Goal: Use online tool/utility: Use online tool/utility

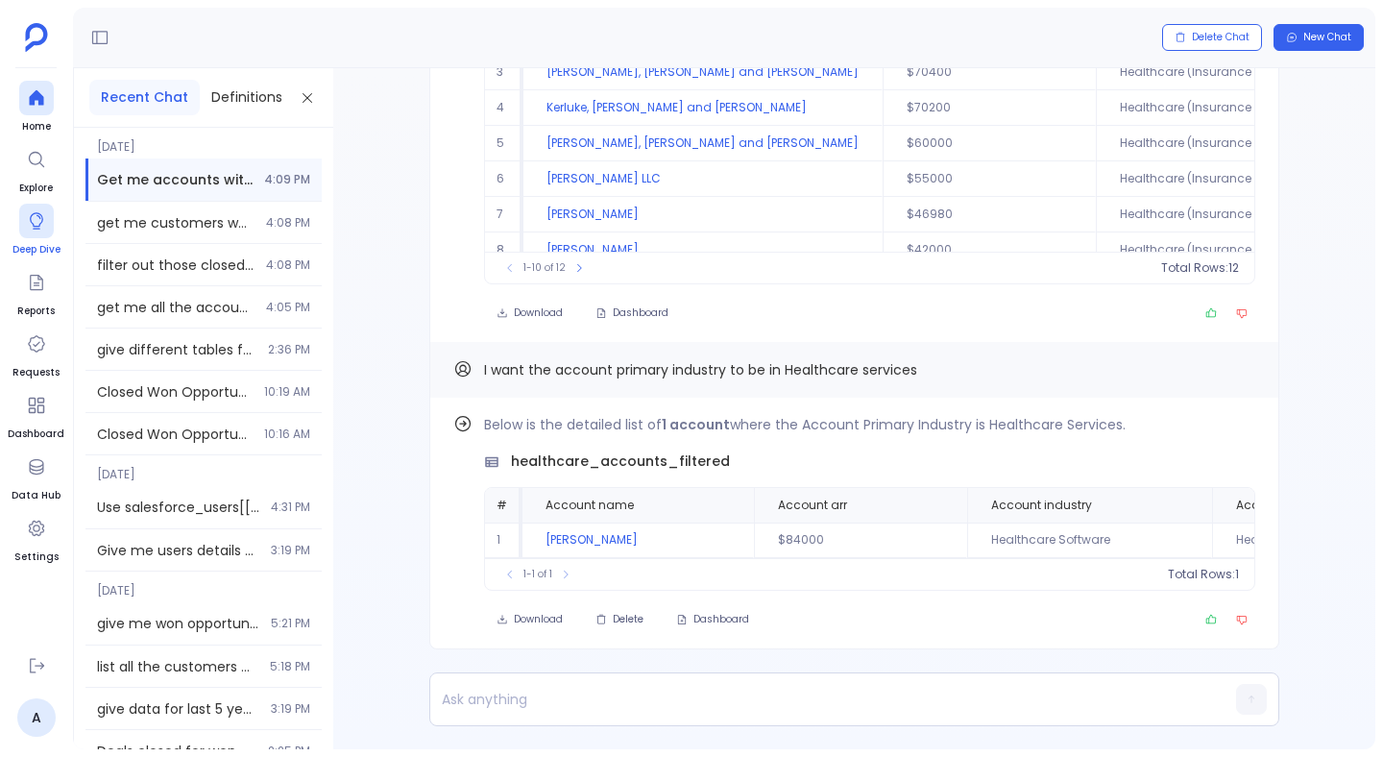
click at [36, 227] on icon at bounding box center [36, 220] width 19 height 19
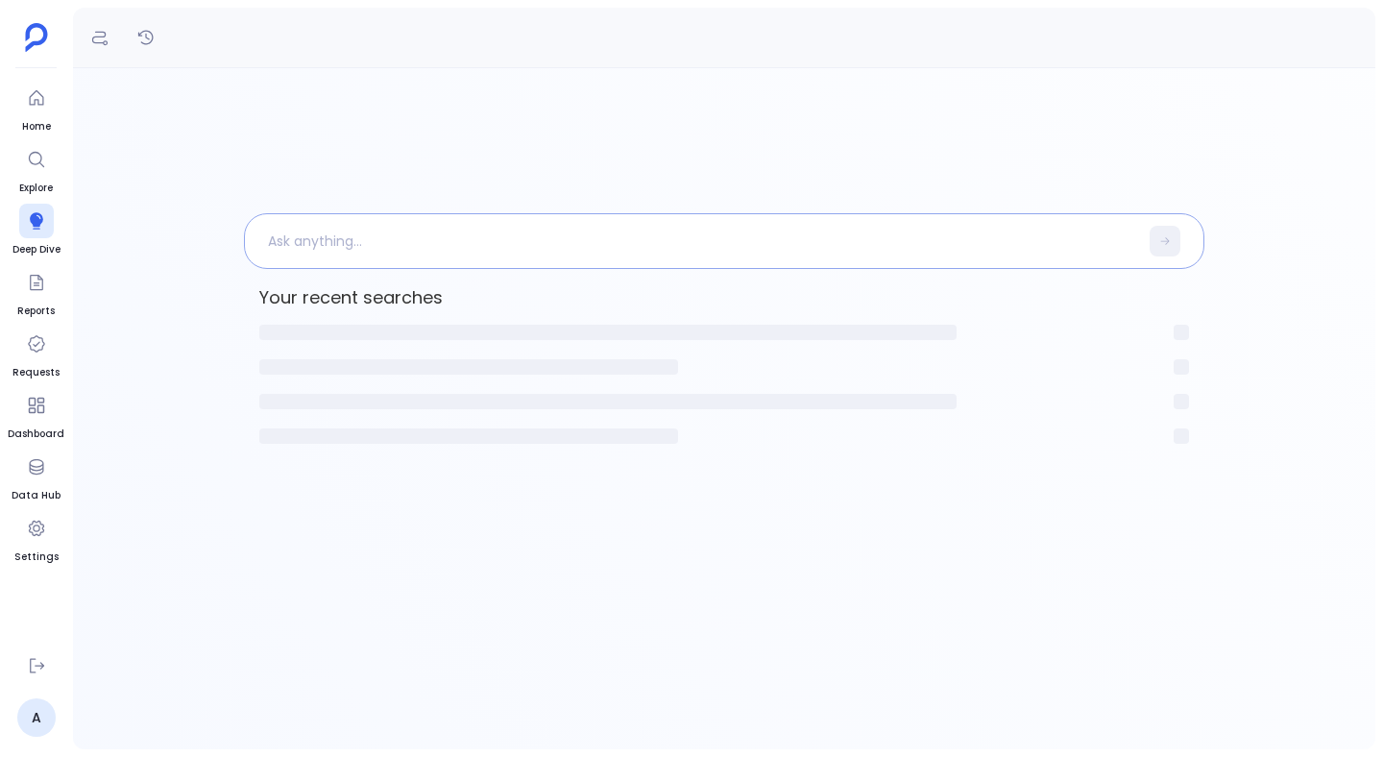
click at [362, 248] on p at bounding box center [691, 241] width 893 height 50
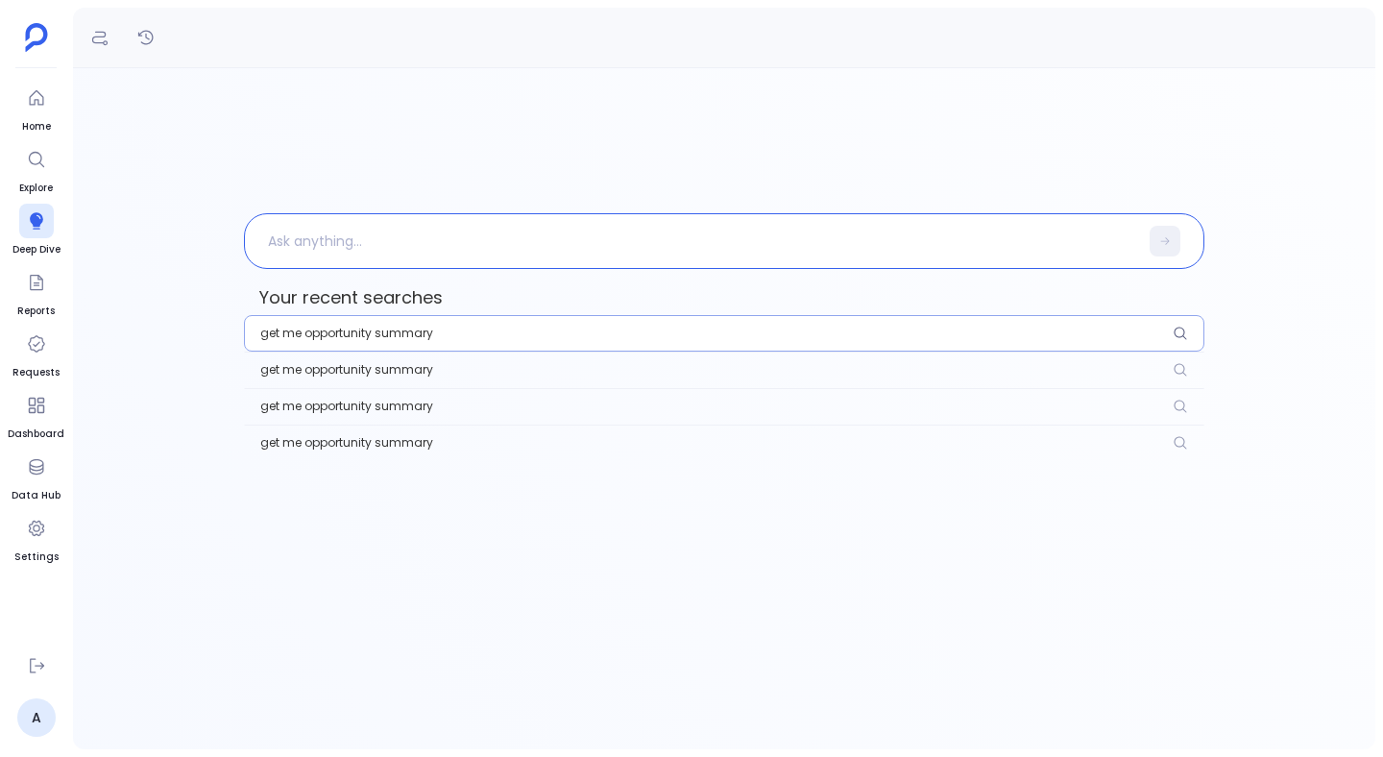
click at [378, 340] on span "get me opportunity summary" at bounding box center [346, 333] width 173 height 15
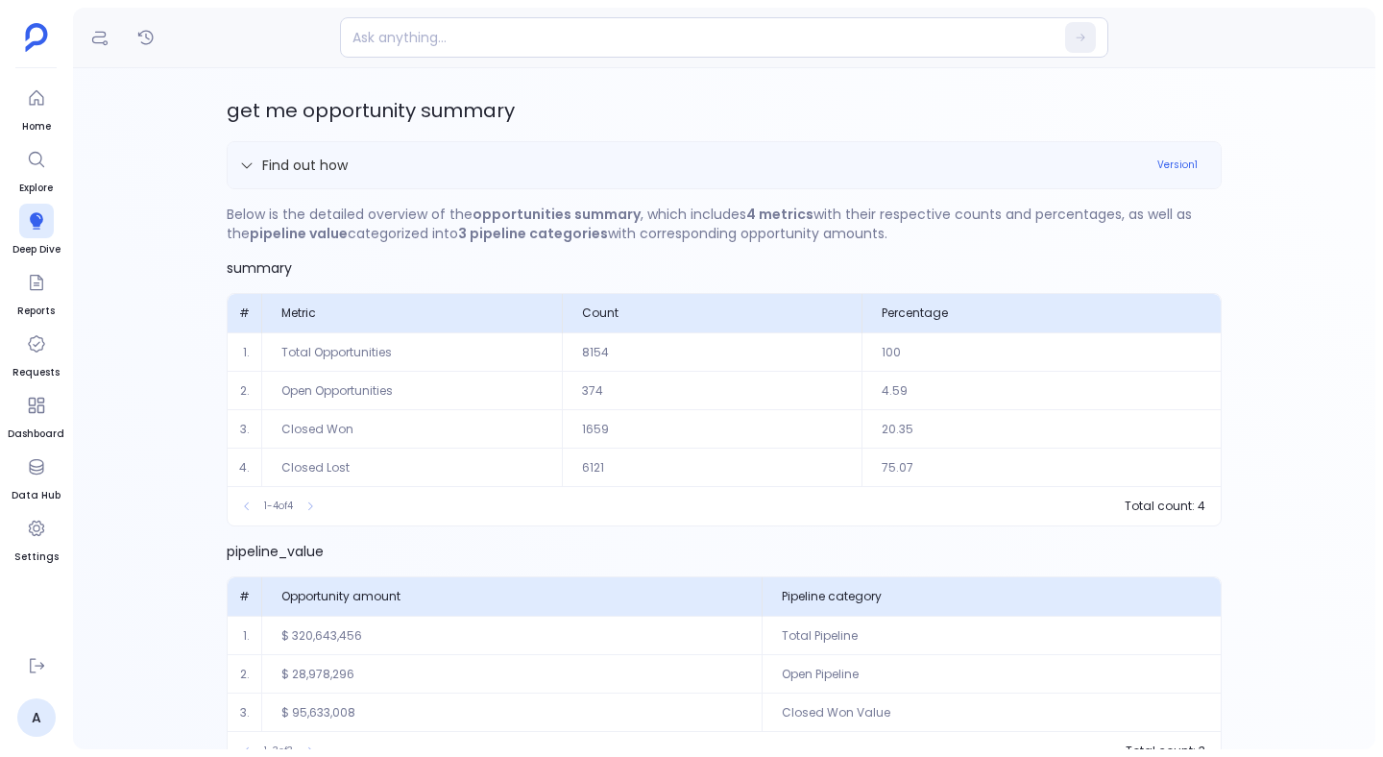
click at [310, 175] on div "Find out how Version 1" at bounding box center [724, 165] width 993 height 46
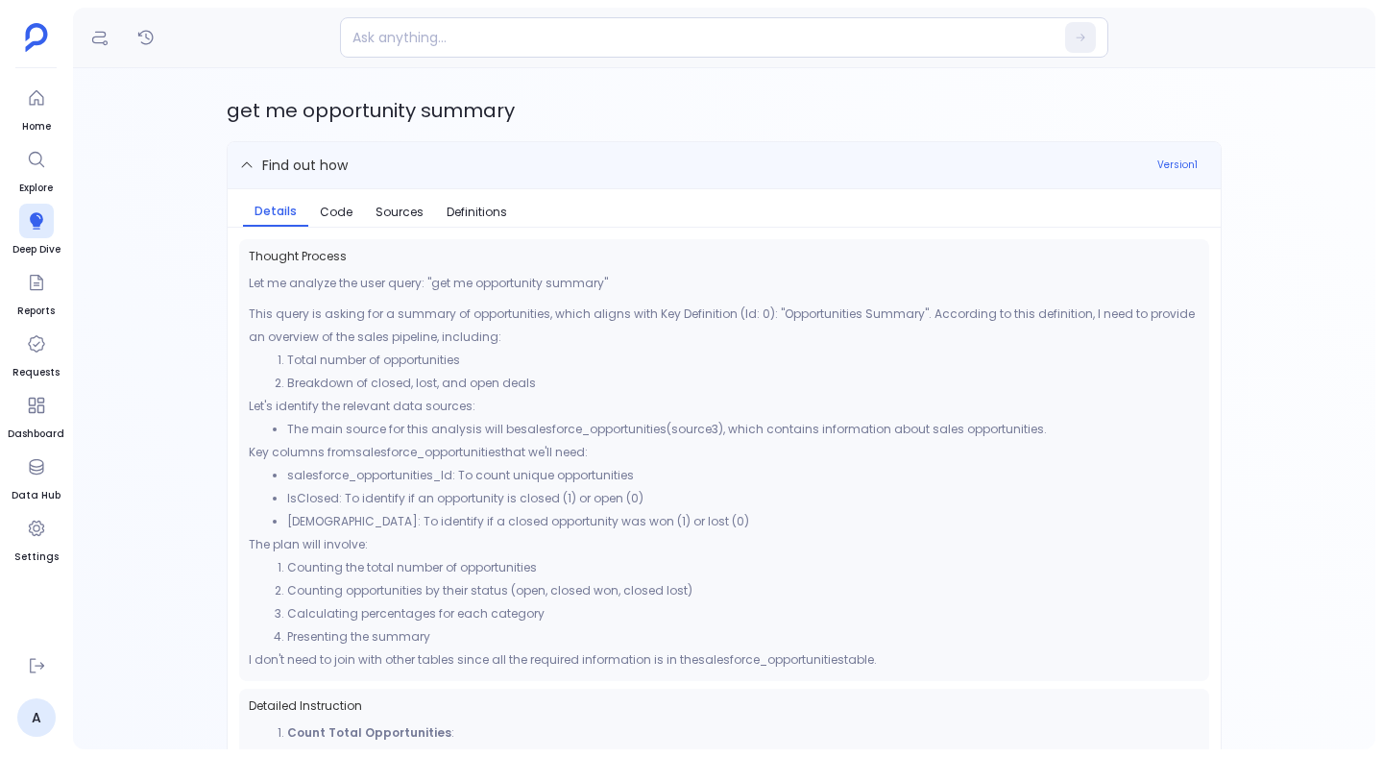
click at [481, 186] on div "Find out how Version 1" at bounding box center [724, 165] width 993 height 46
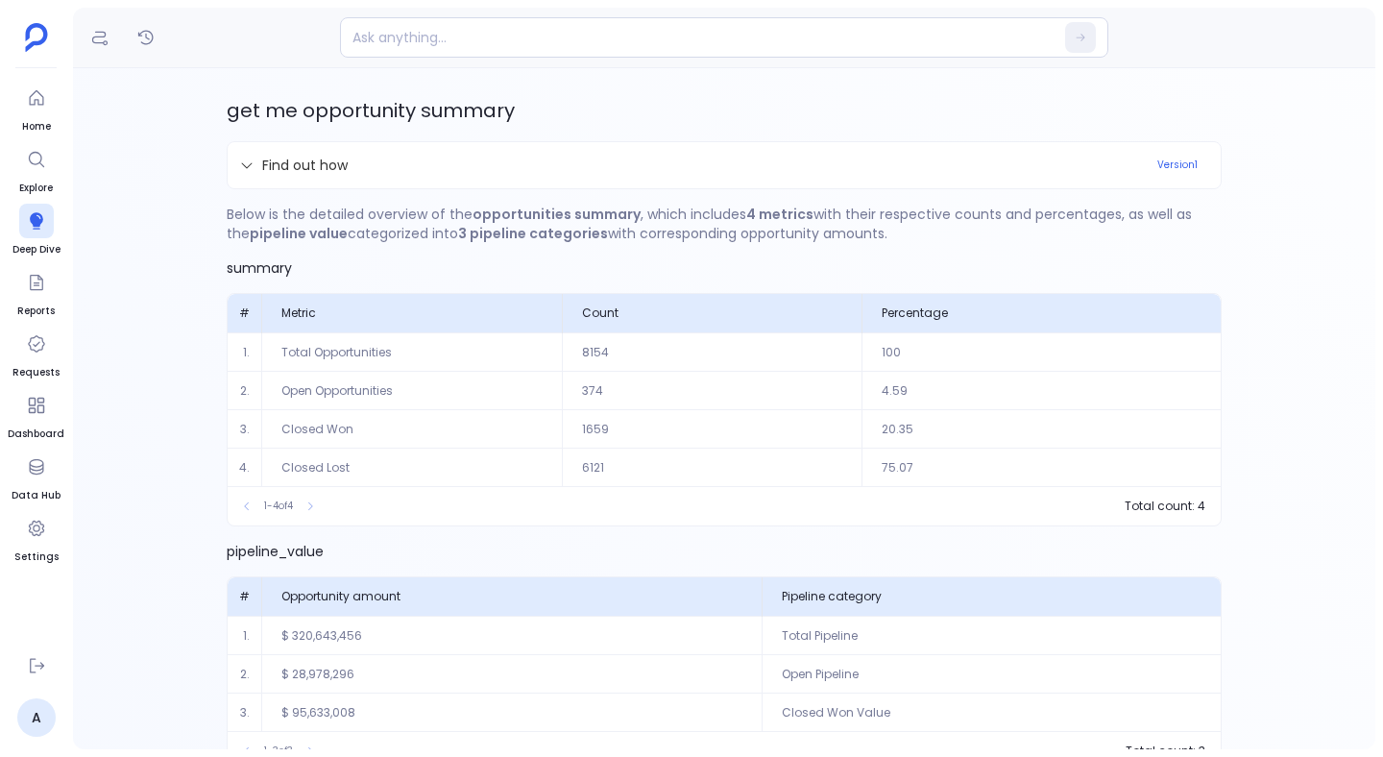
click at [481, 212] on strong "opportunities summary" at bounding box center [556, 214] width 168 height 19
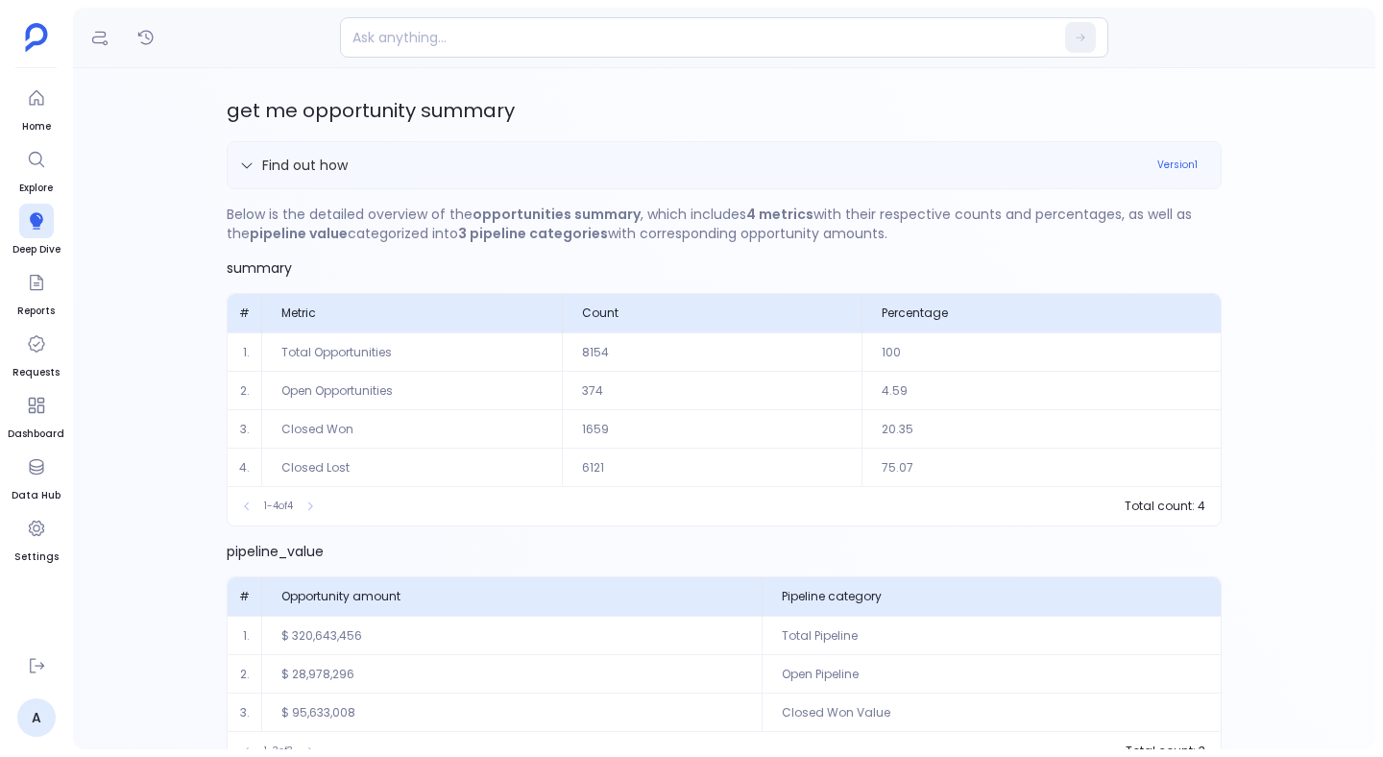
click at [388, 156] on div "Find out how" at bounding box center [692, 165] width 906 height 19
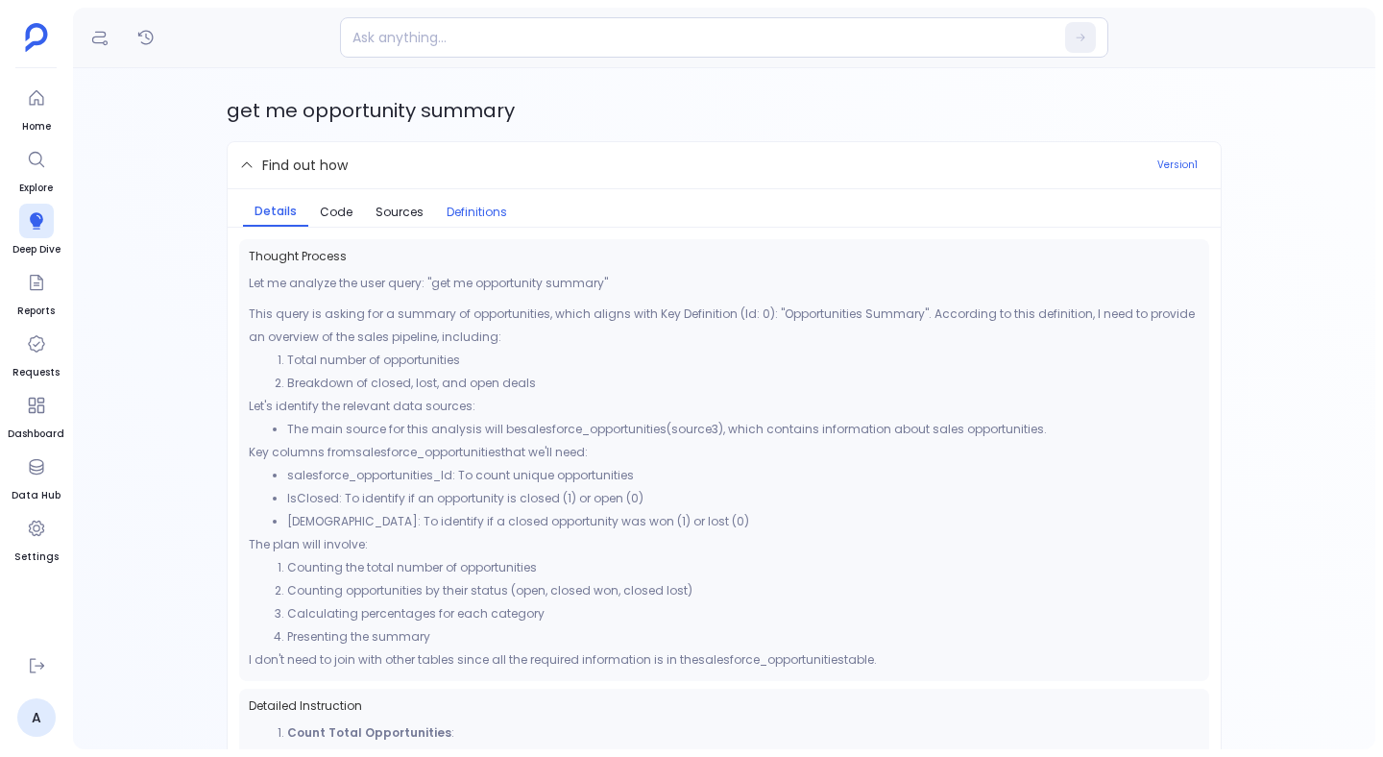
click at [457, 206] on span "Definitions" at bounding box center [477, 212] width 60 height 15
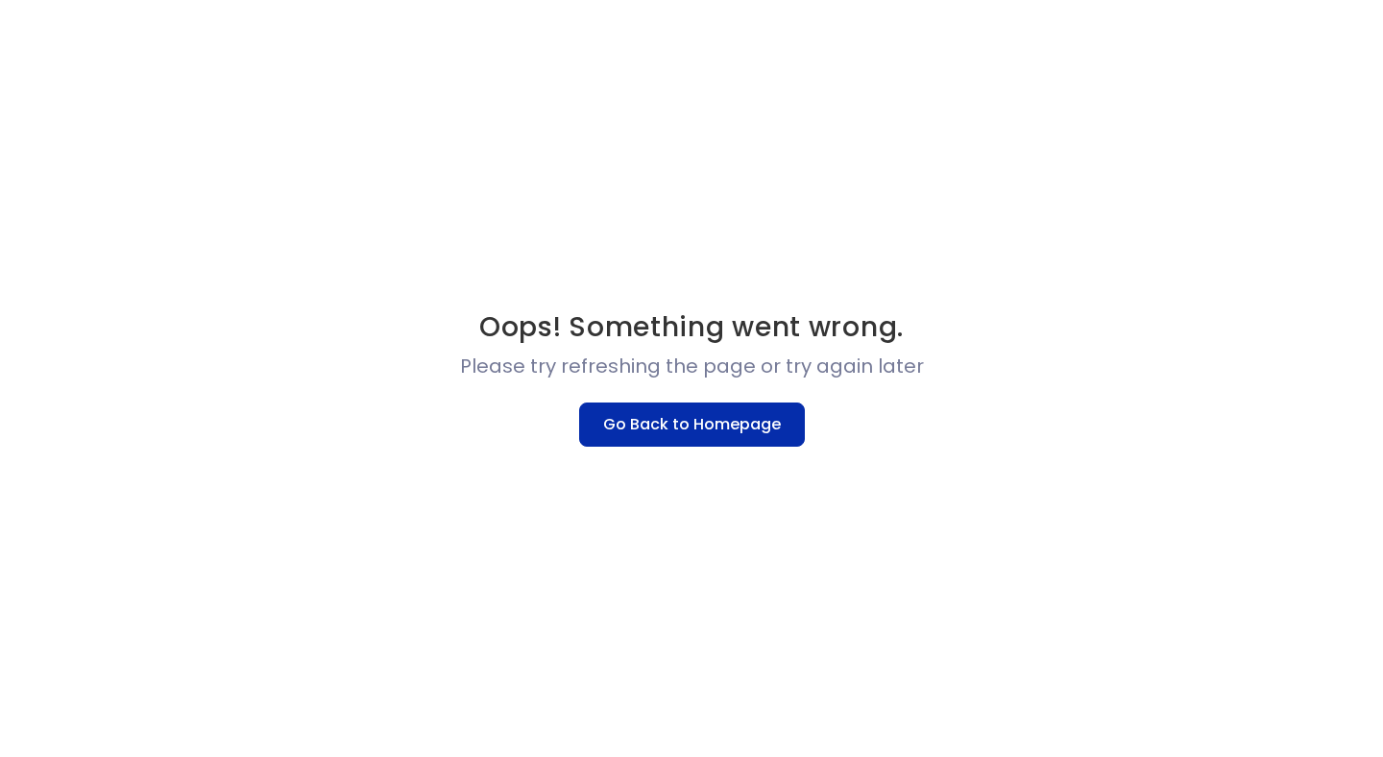
click at [689, 422] on button "Go Back to Homepage" at bounding box center [692, 424] width 226 height 44
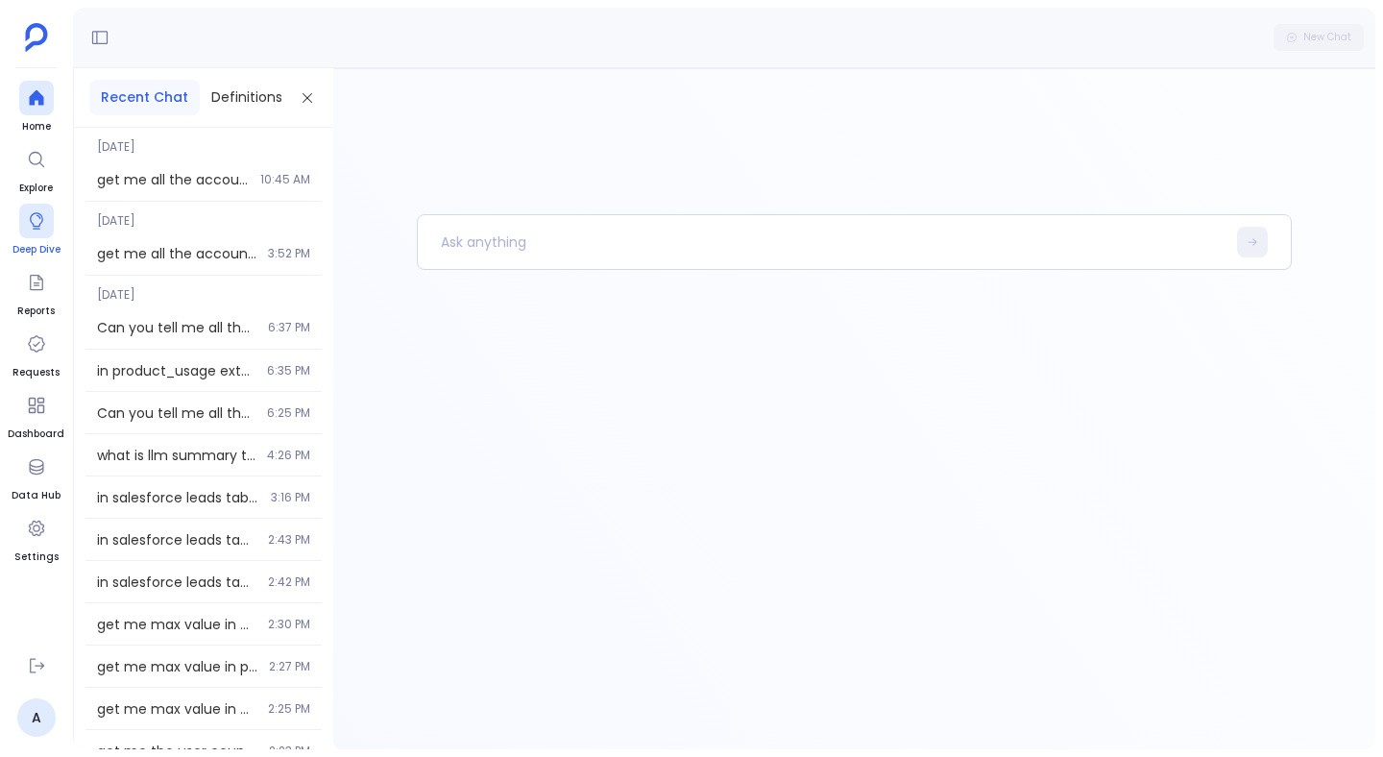
click at [42, 229] on icon at bounding box center [36, 220] width 19 height 19
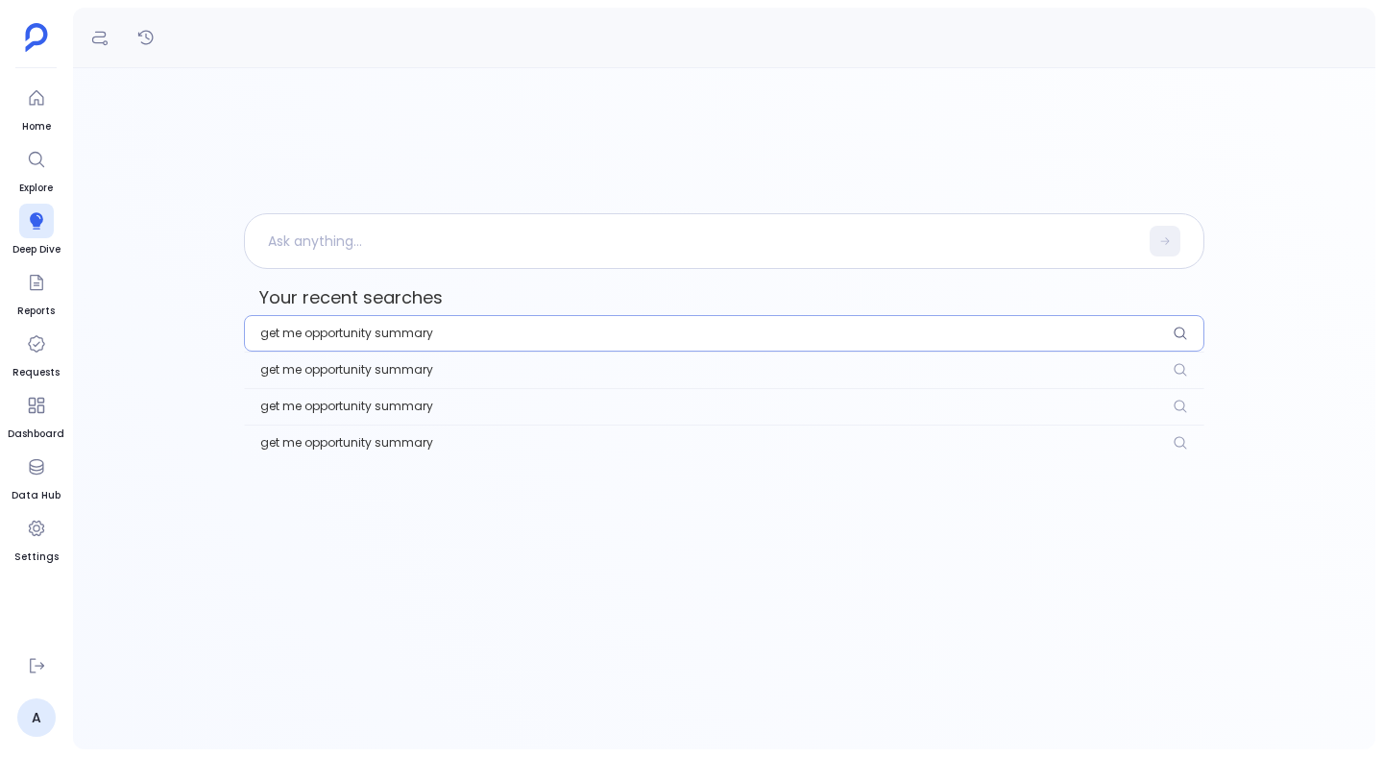
click at [378, 343] on button "get me opportunity summary" at bounding box center [724, 333] width 960 height 36
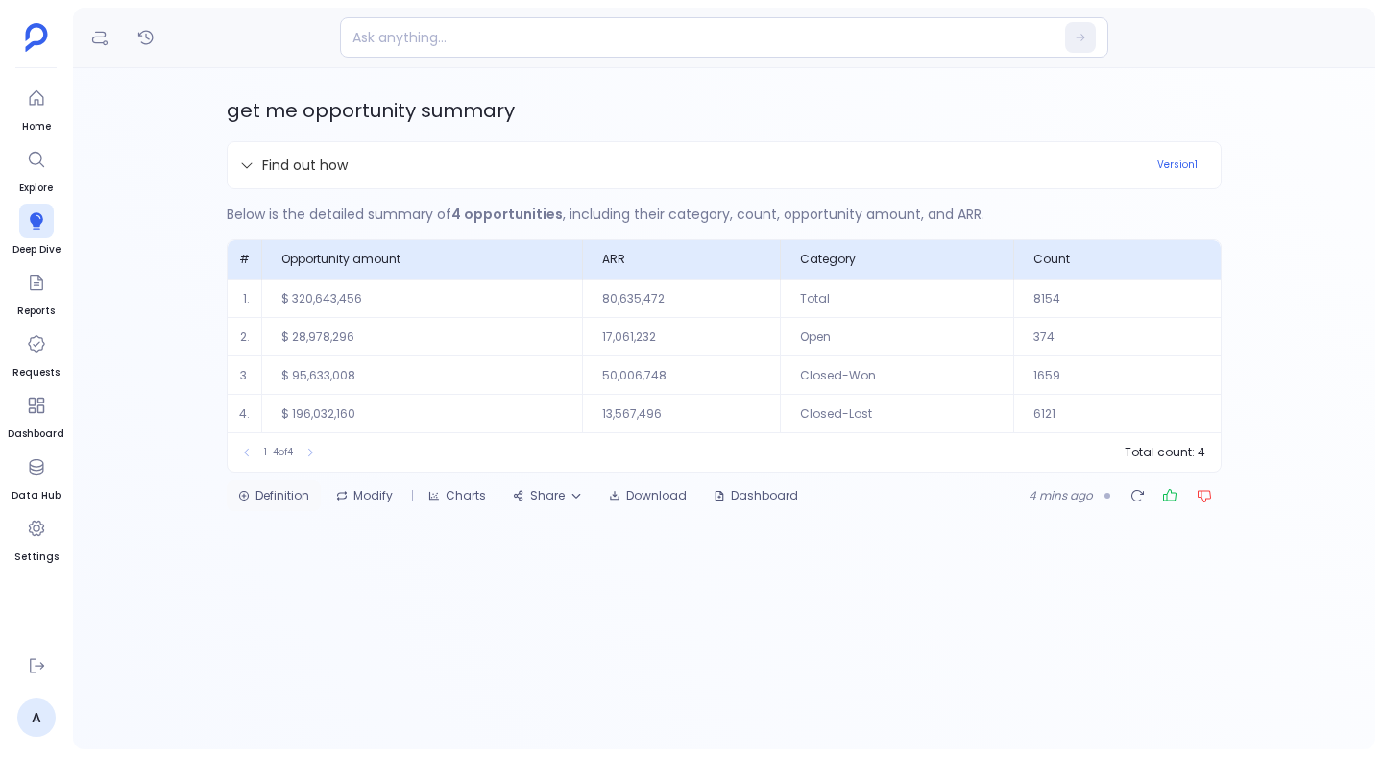
click at [266, 495] on button "Definition" at bounding box center [274, 495] width 94 height 31
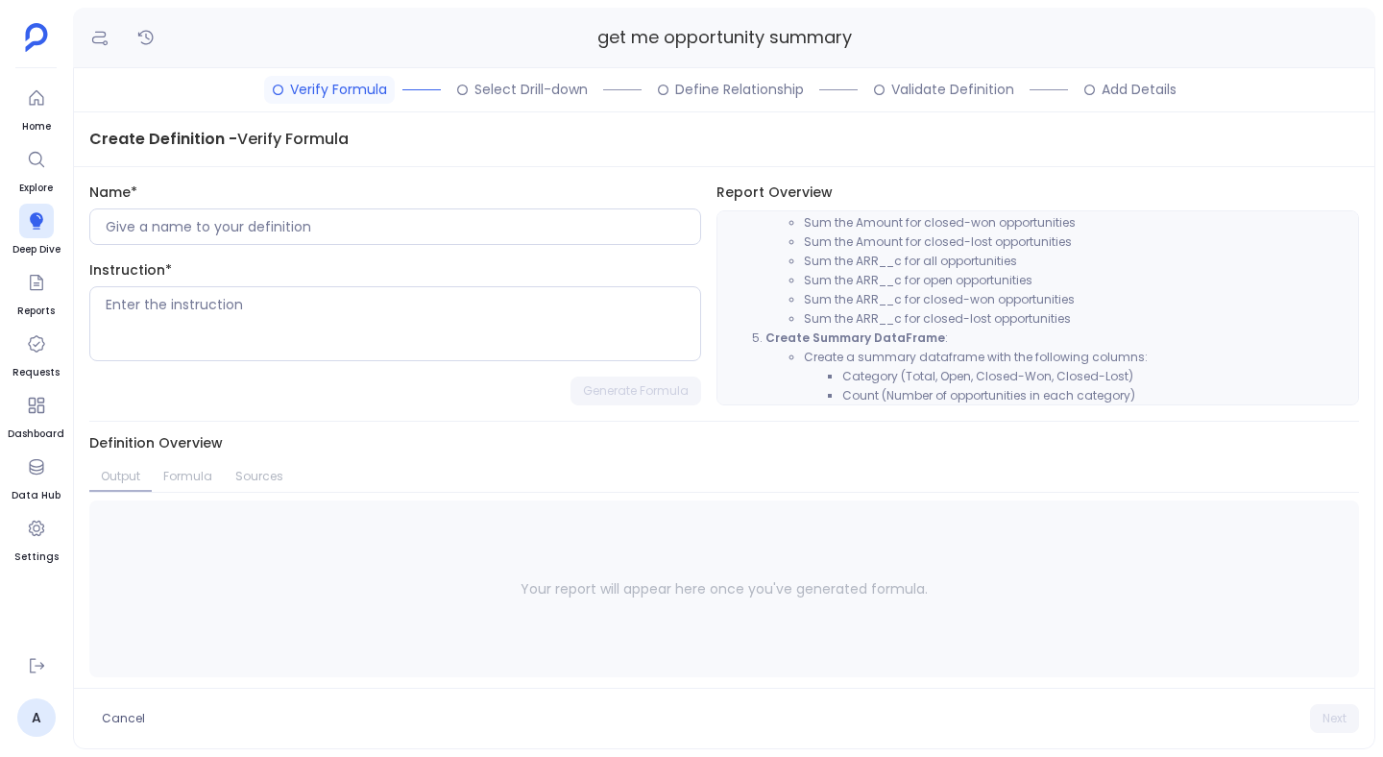
scroll to position [333, 0]
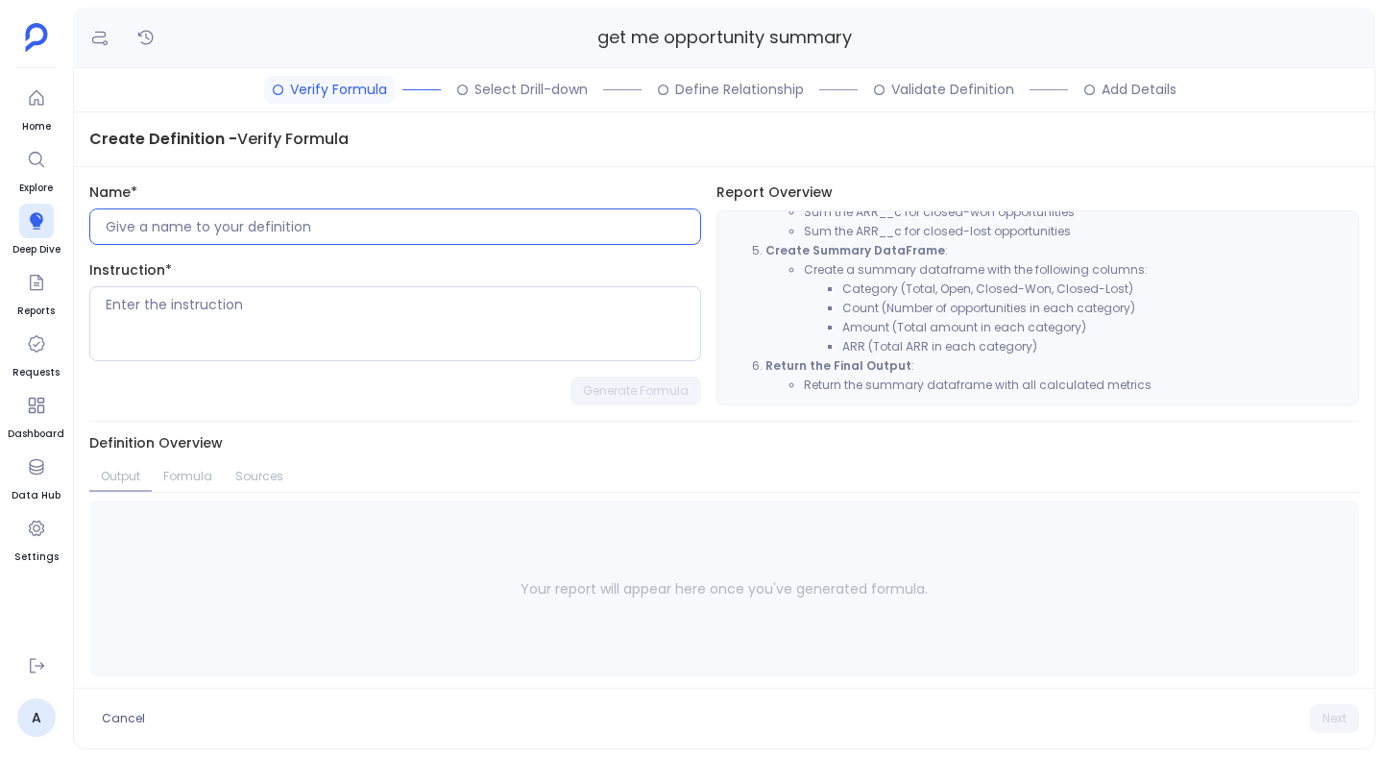
click at [273, 230] on input at bounding box center [403, 226] width 594 height 19
type input "Opportunity Summary"
click at [274, 301] on textarea at bounding box center [403, 324] width 594 height 58
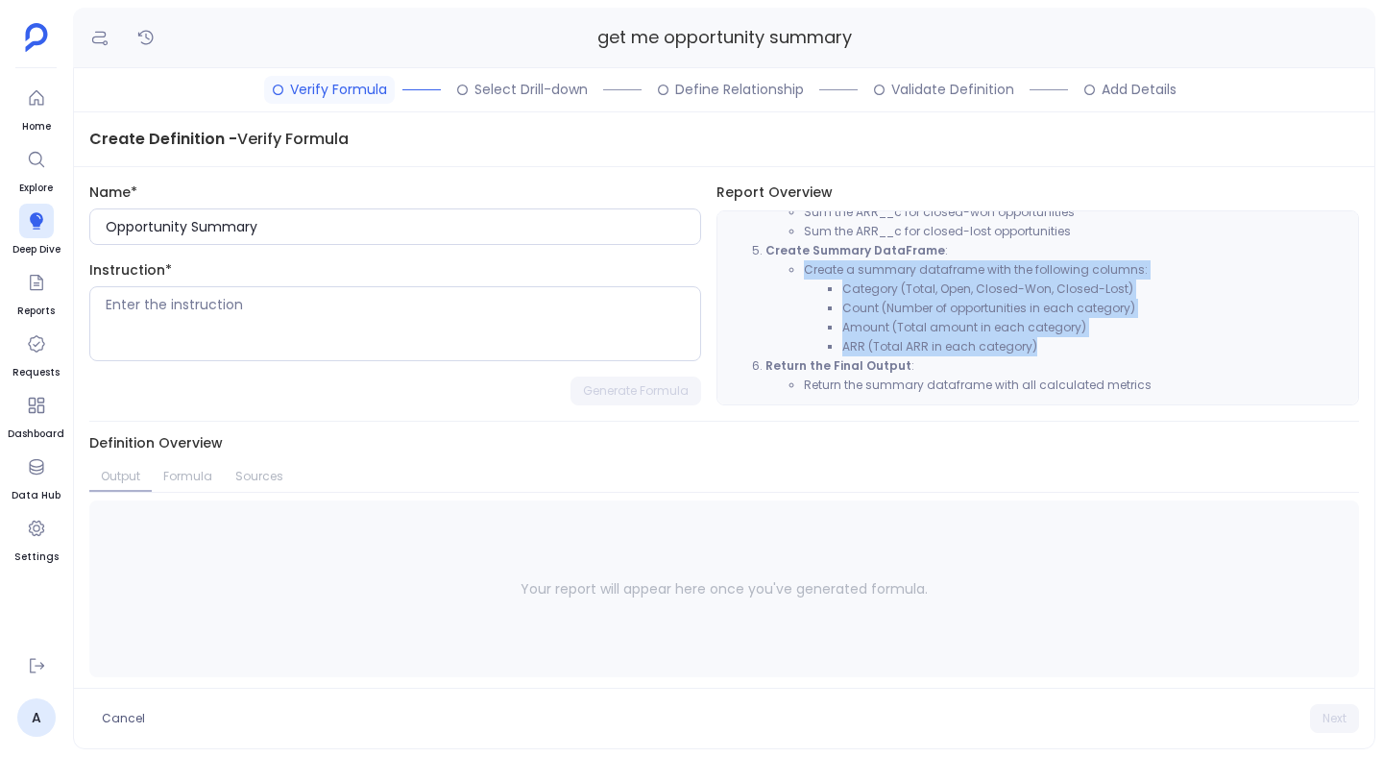
drag, startPoint x: 786, startPoint y: 268, endPoint x: 1072, endPoint y: 349, distance: 296.4
click at [1072, 349] on ul "Create a summary dataframe with the following columns: Category (Total, Open, C…" at bounding box center [1056, 308] width 583 height 96
copy li "Create a summary dataframe with the following columns: Category (Total, Open, C…"
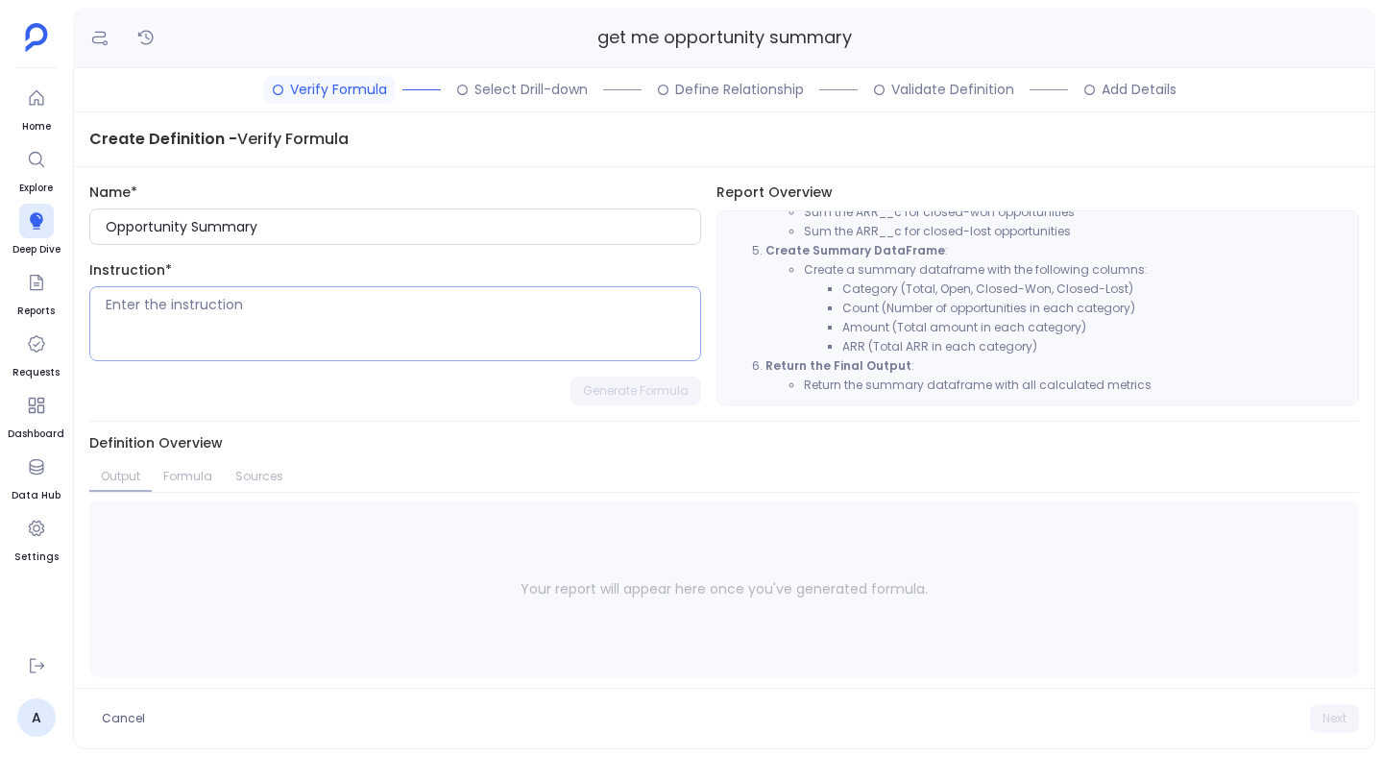
click at [399, 335] on textarea at bounding box center [403, 324] width 594 height 58
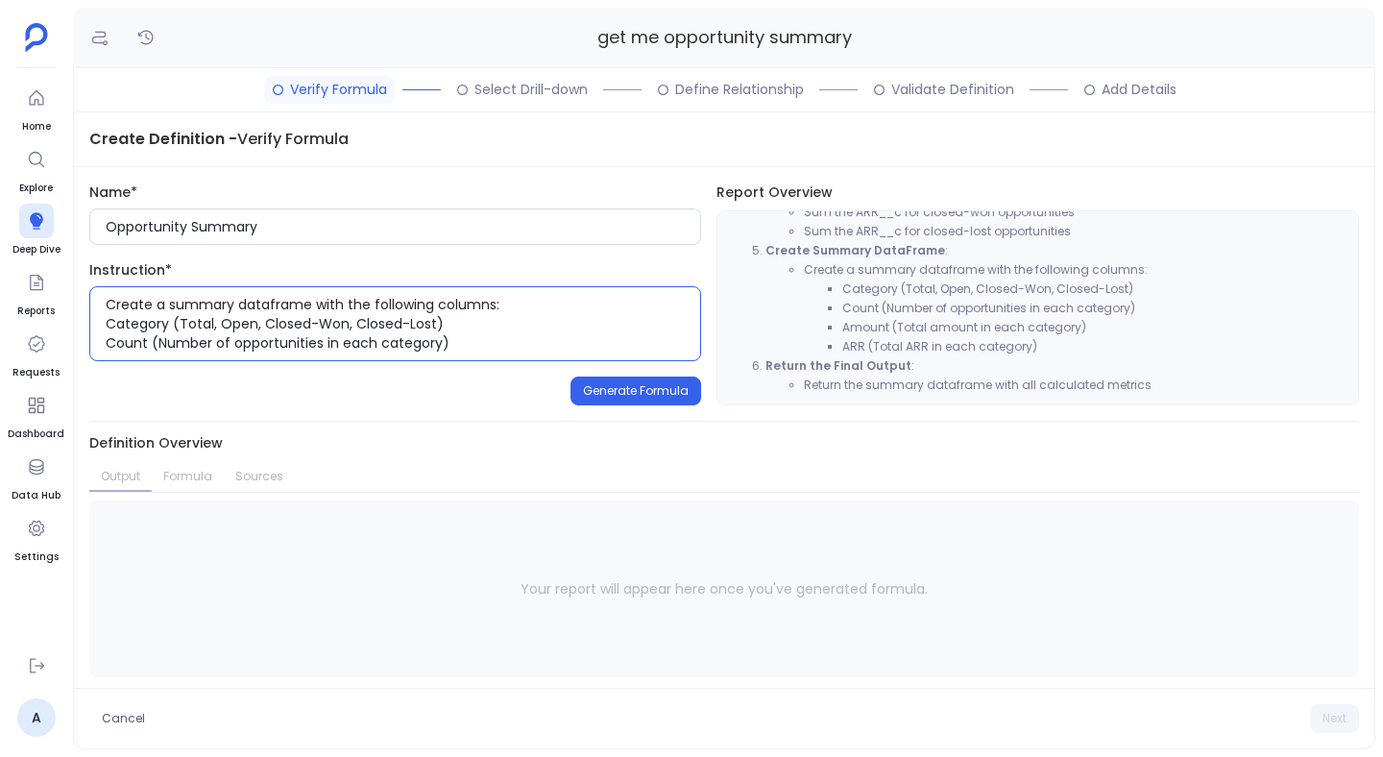
scroll to position [37, 0]
type textarea "Create a summary dataframe with the following columns: Category (Total, Open, C…"
click at [630, 384] on button "Generate Formula" at bounding box center [635, 390] width 131 height 29
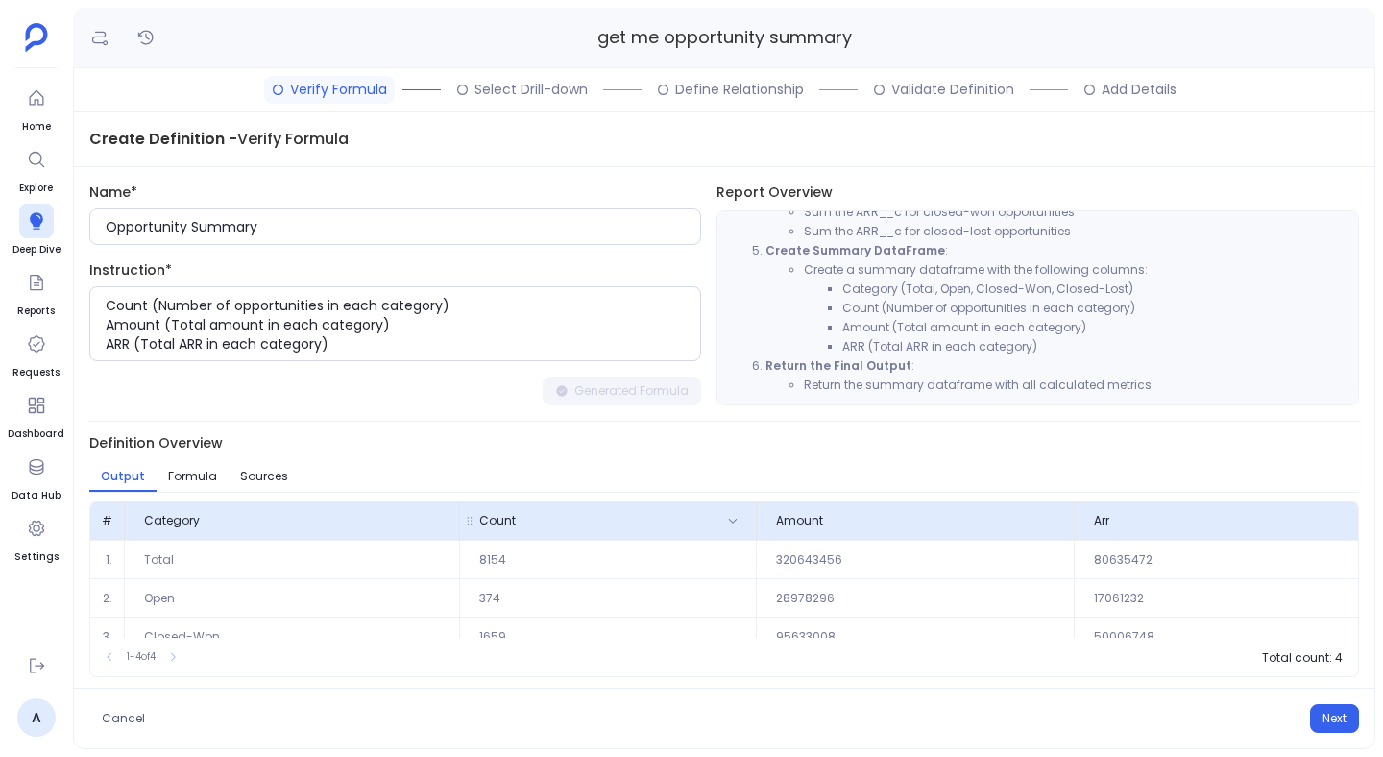
scroll to position [56, 0]
click at [199, 469] on span "Formula" at bounding box center [192, 476] width 49 height 15
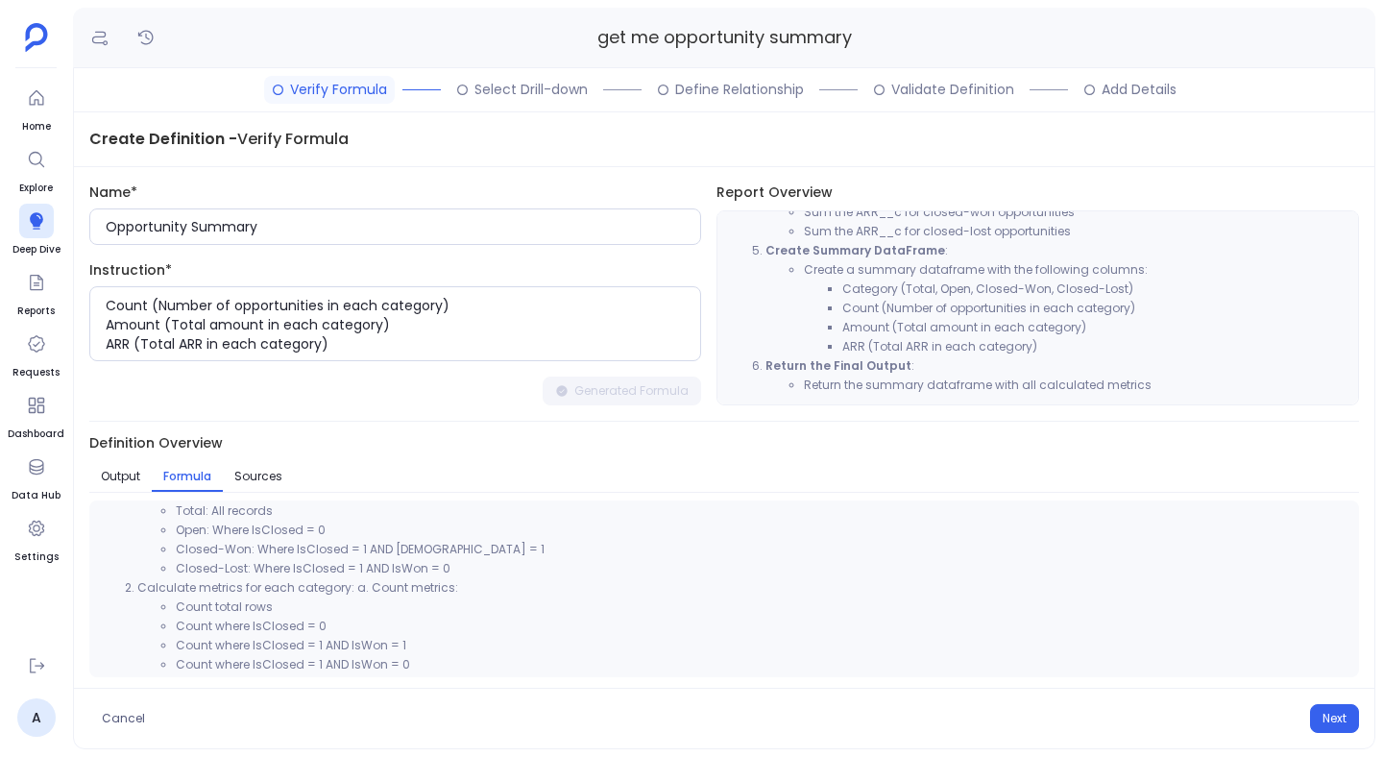
scroll to position [0, 0]
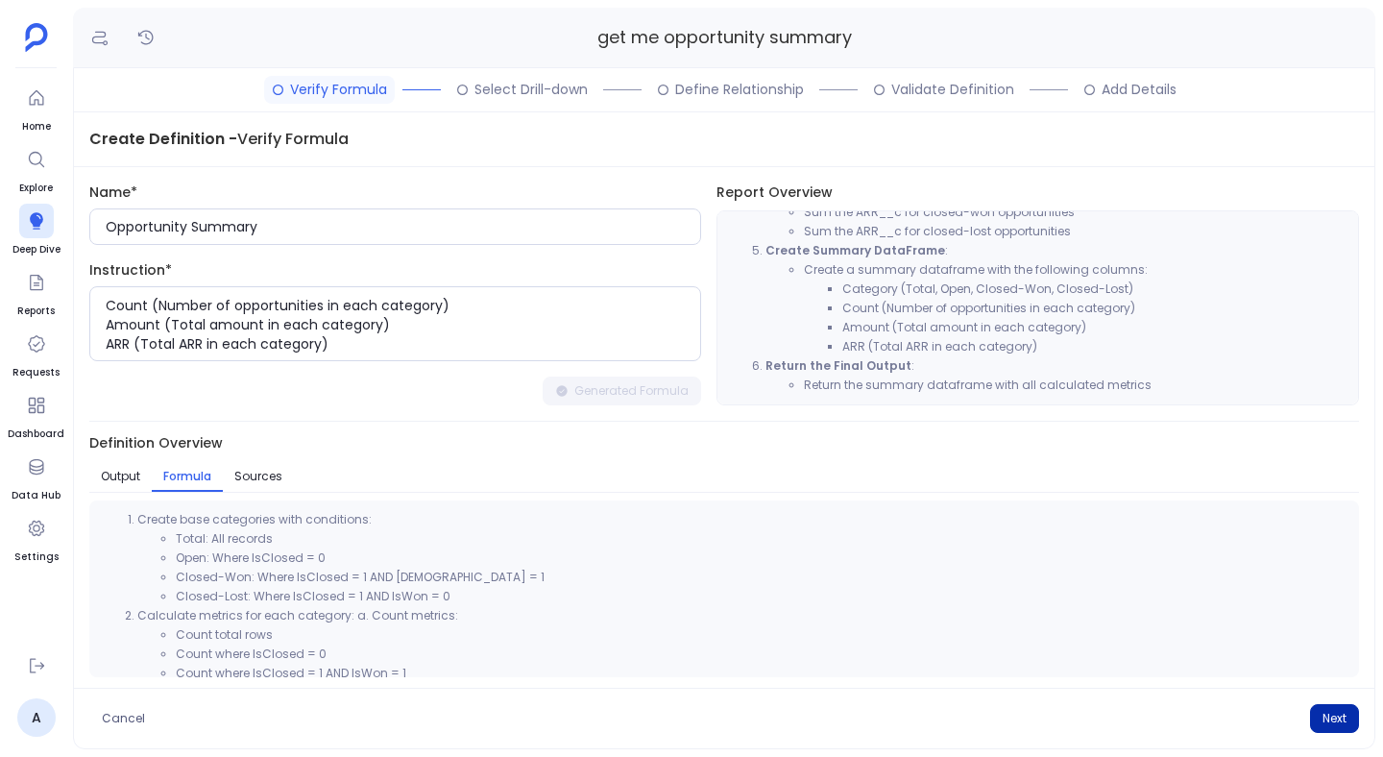
click at [1340, 719] on button "Next" at bounding box center [1334, 718] width 49 height 29
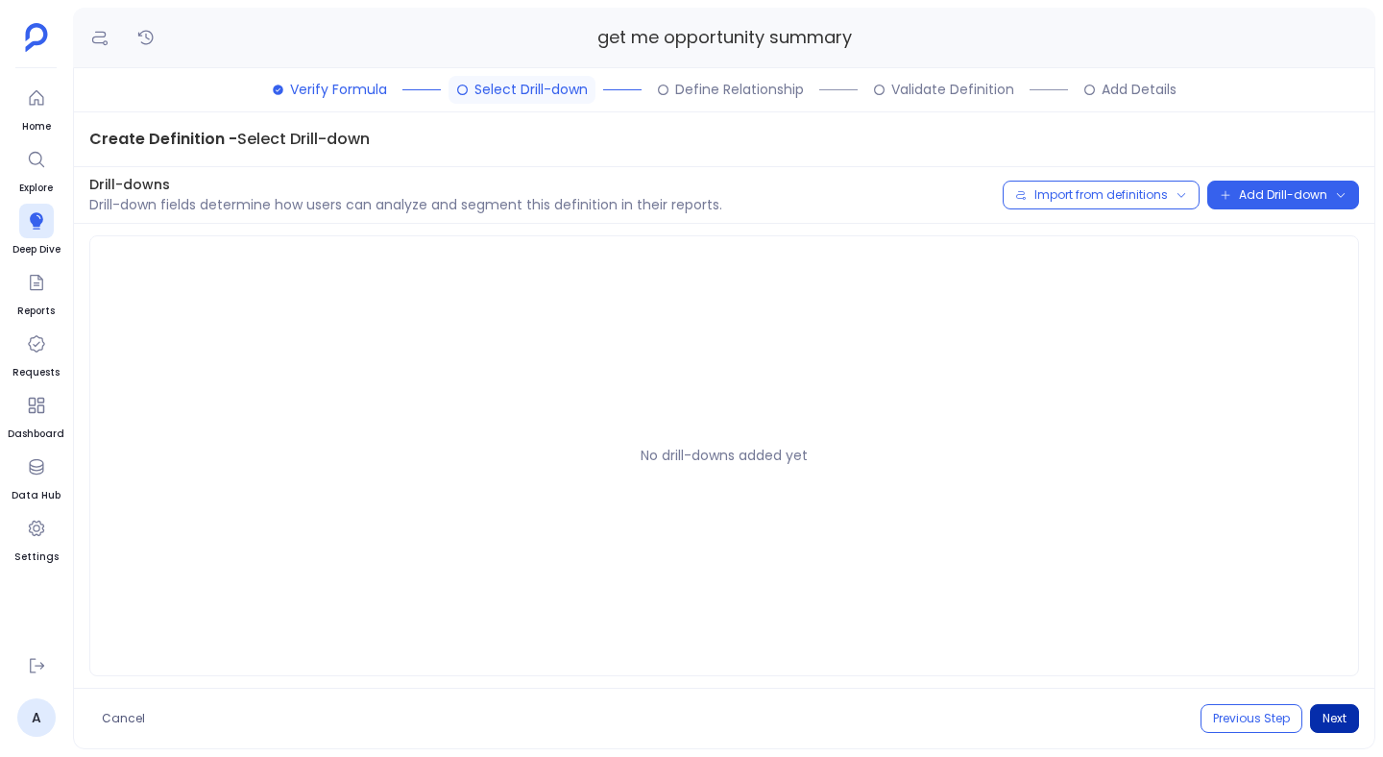
click at [1338, 708] on button "Next" at bounding box center [1334, 718] width 49 height 29
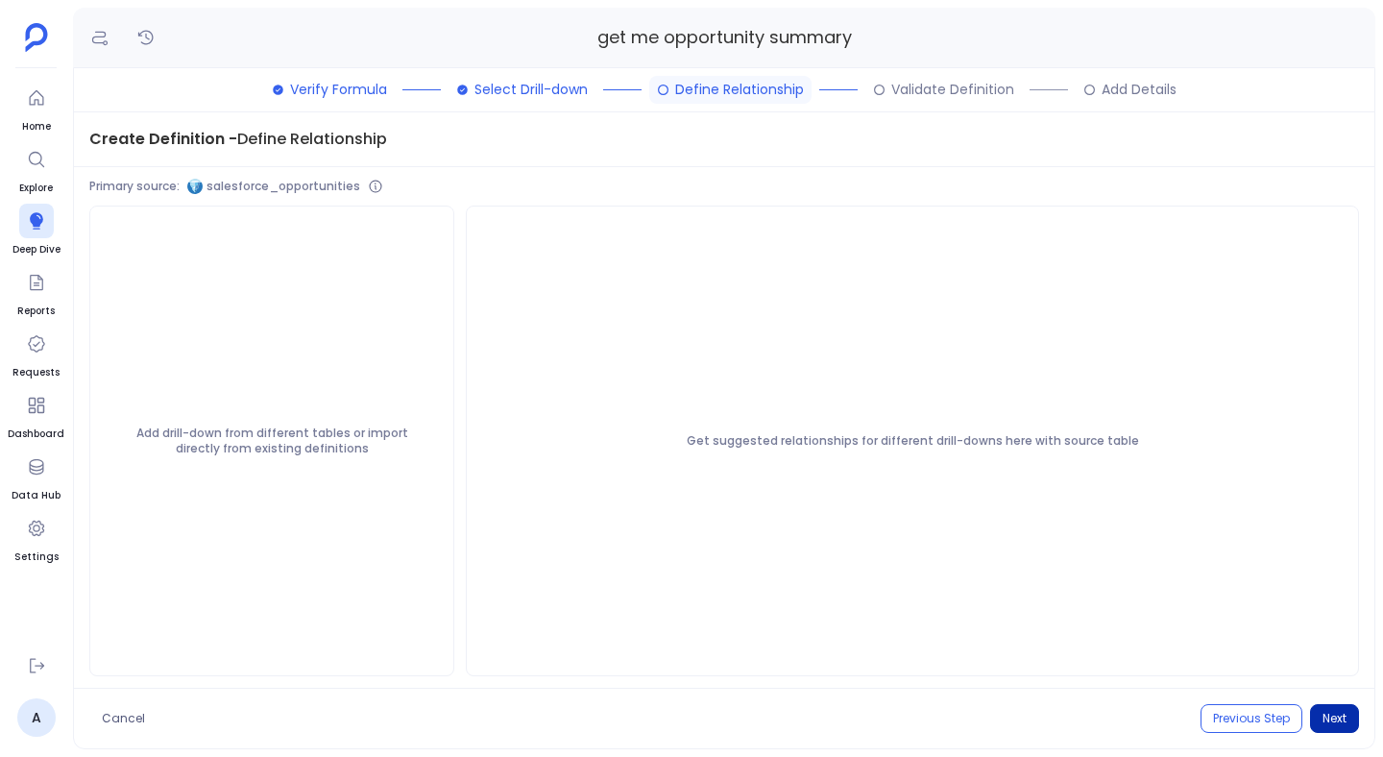
click at [1338, 708] on button "Next" at bounding box center [1334, 718] width 49 height 29
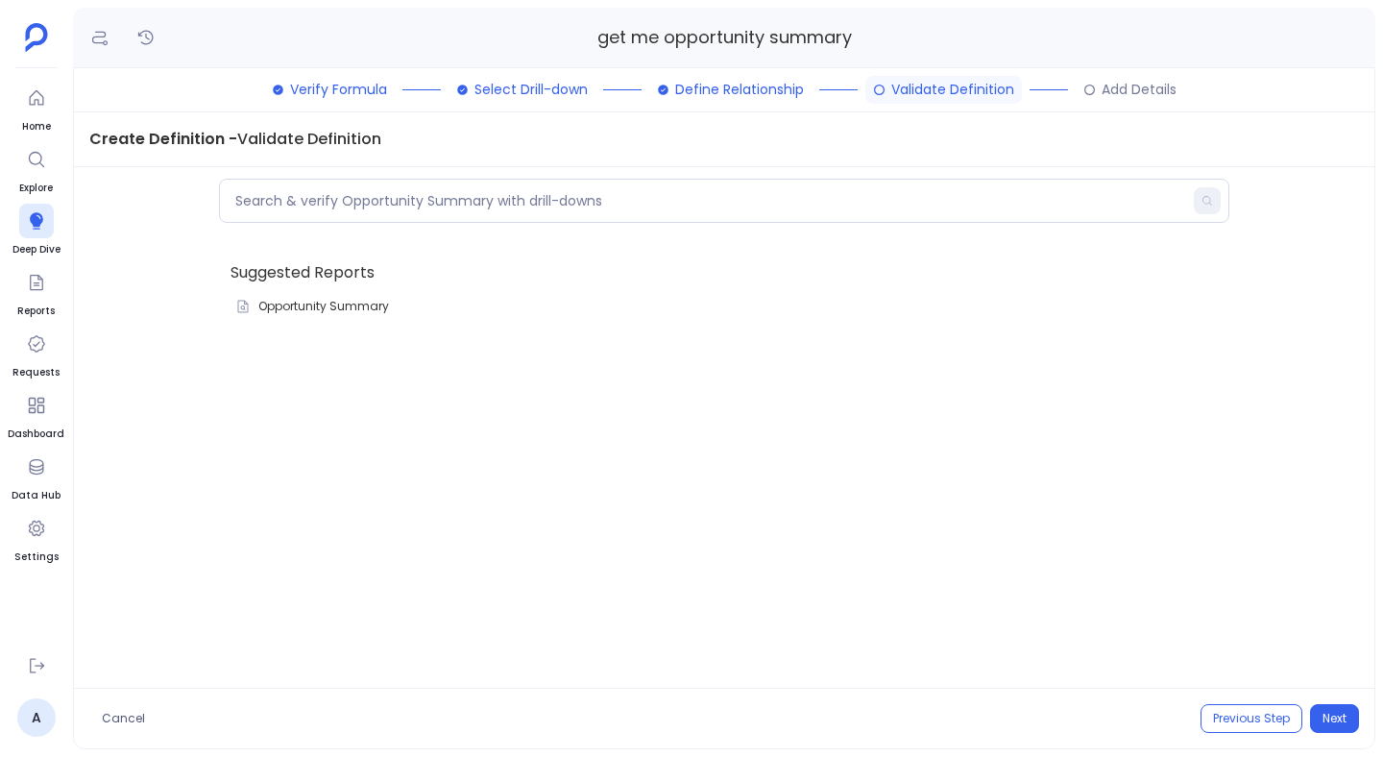
click at [508, 408] on div "Suggested Reports Opportunity Summary" at bounding box center [724, 427] width 1300 height 520
click at [28, 94] on icon at bounding box center [36, 97] width 19 height 19
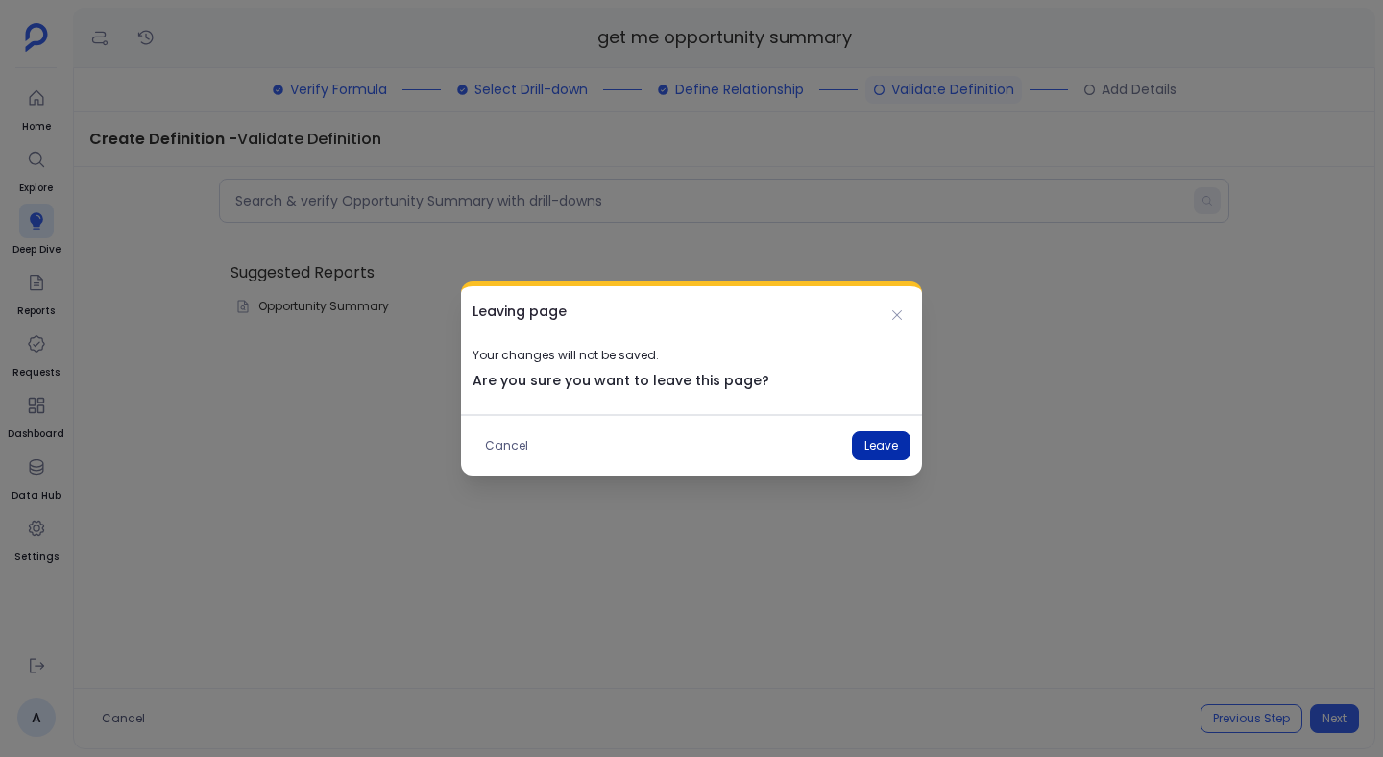
click at [875, 452] on button "Leave" at bounding box center [881, 445] width 59 height 29
